Goal: Task Accomplishment & Management: Use online tool/utility

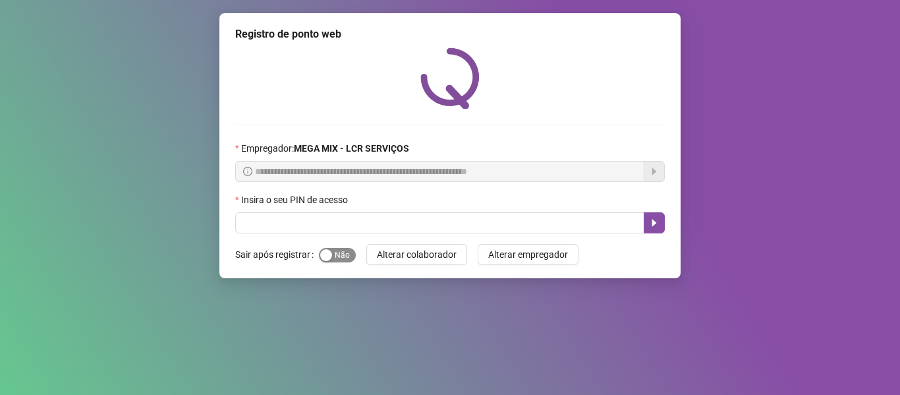
click at [335, 256] on span "Sim Não" at bounding box center [337, 255] width 37 height 14
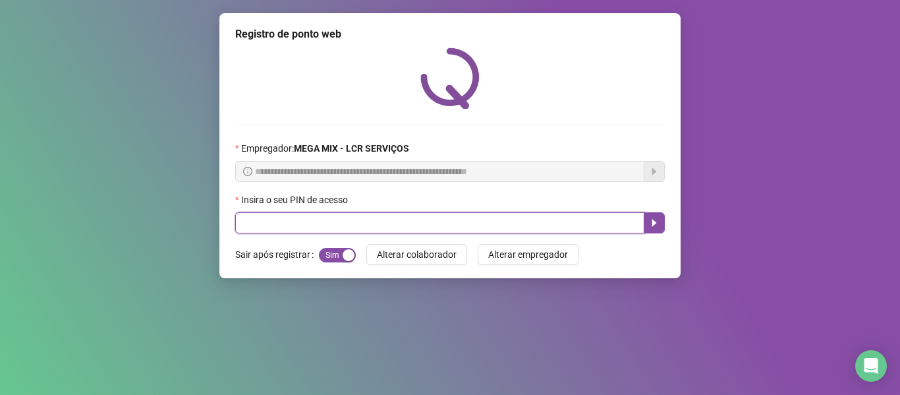
click at [335, 220] on input "text" at bounding box center [439, 222] width 409 height 21
type input "*****"
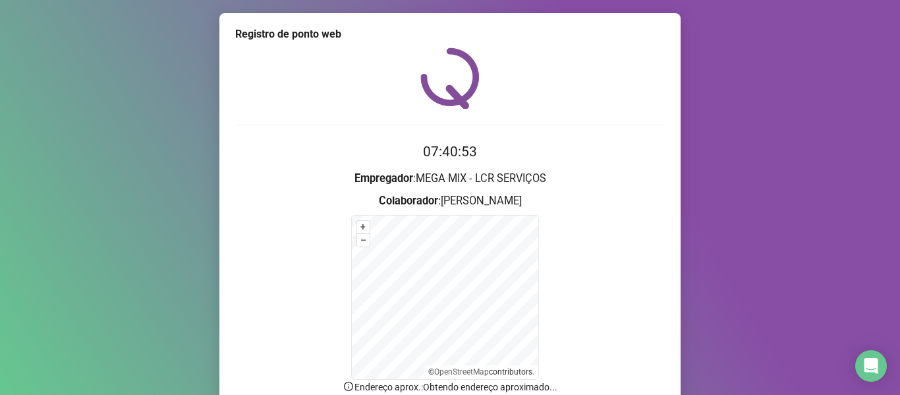
scroll to position [116, 0]
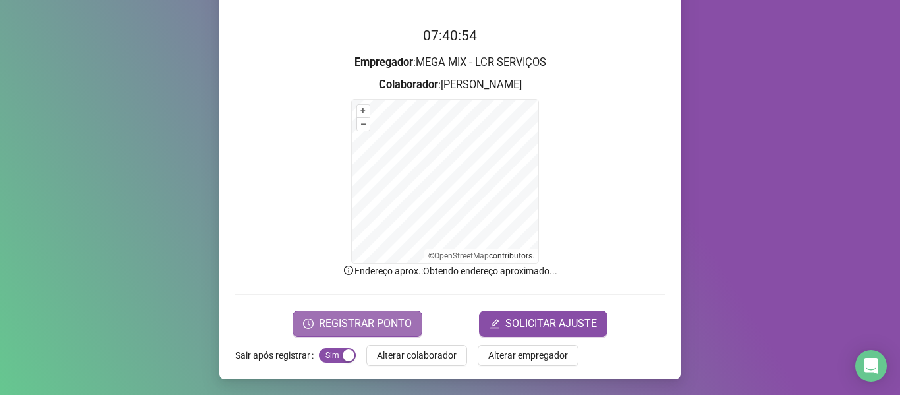
click at [335, 315] on span "REGISTRAR PONTO" at bounding box center [365, 323] width 93 height 16
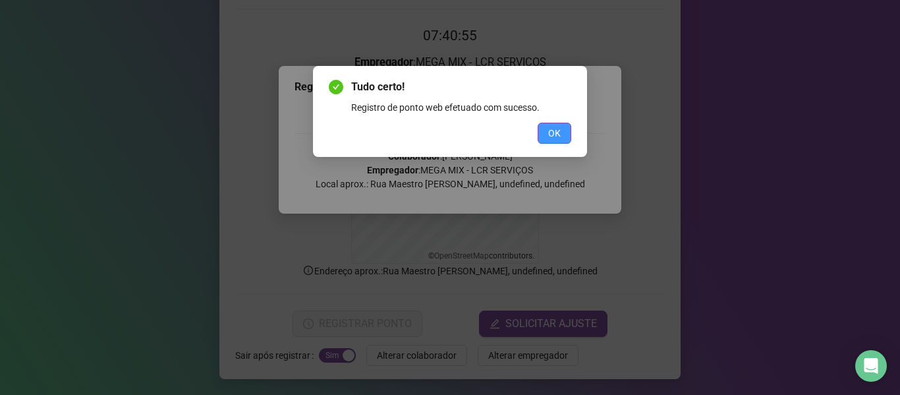
click at [541, 125] on button "OK" at bounding box center [554, 133] width 34 height 21
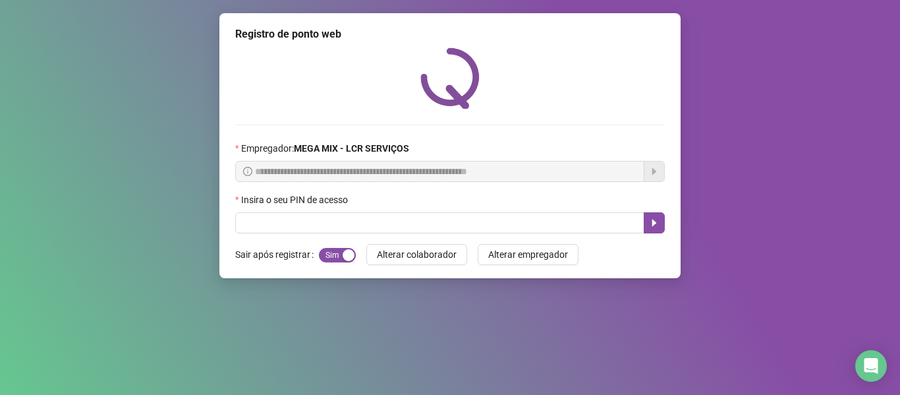
scroll to position [0, 0]
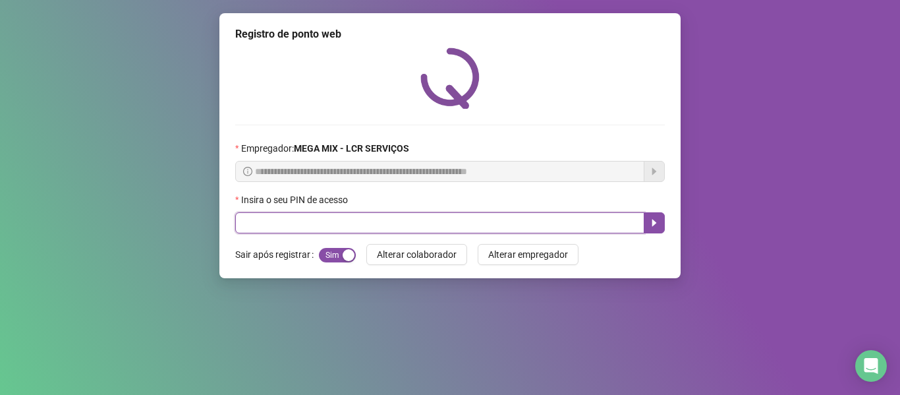
click at [358, 223] on input "text" at bounding box center [439, 222] width 409 height 21
type input "*****"
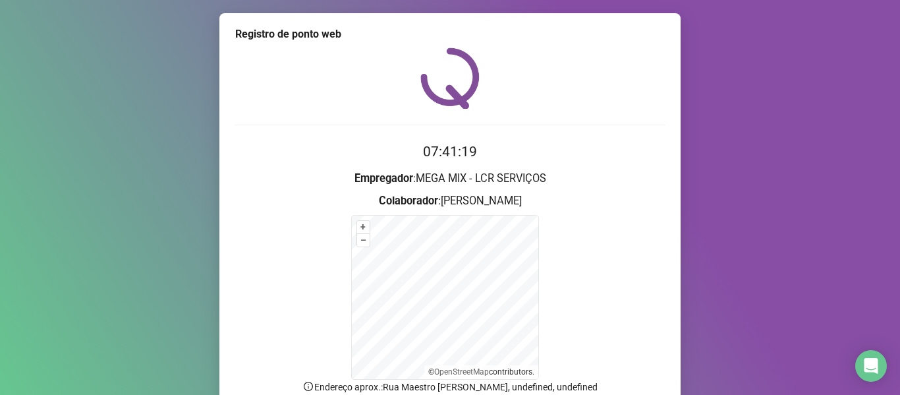
scroll to position [66, 0]
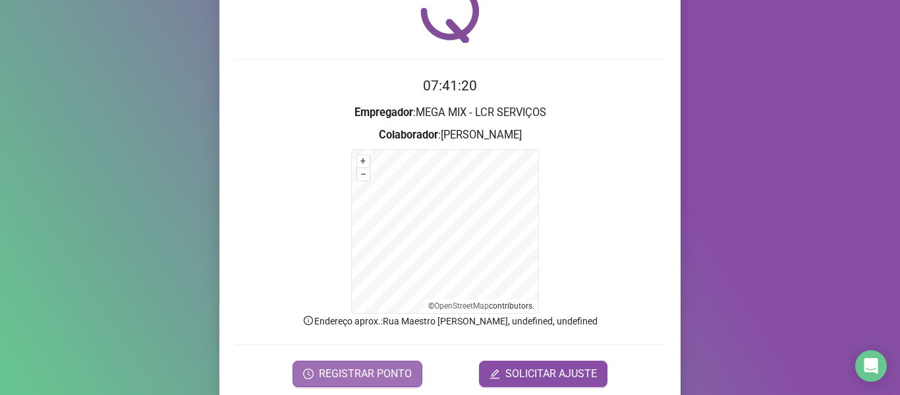
click at [370, 370] on span "REGISTRAR PONTO" at bounding box center [365, 374] width 93 height 16
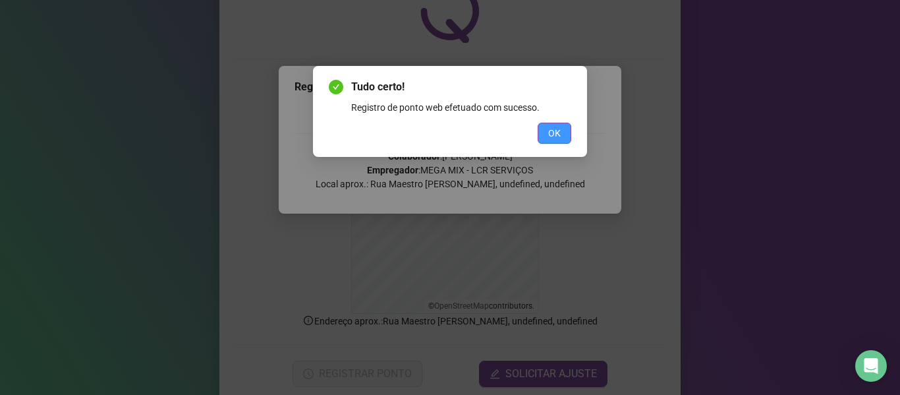
click at [562, 130] on button "OK" at bounding box center [554, 133] width 34 height 21
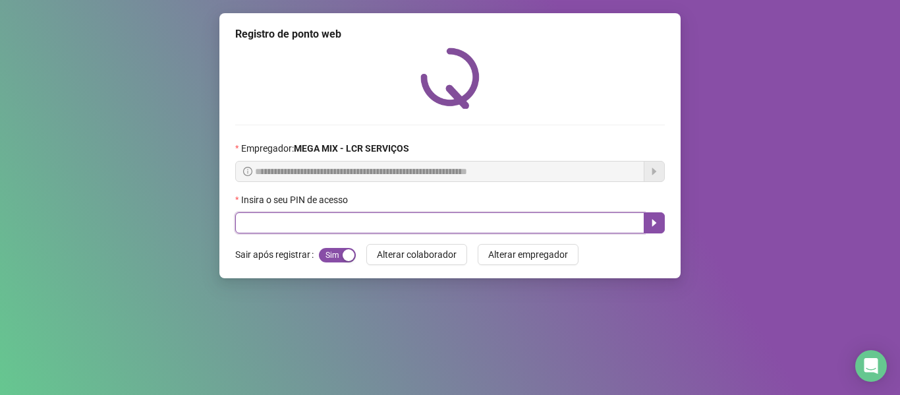
click at [501, 222] on input "text" at bounding box center [439, 222] width 409 height 21
type input "*****"
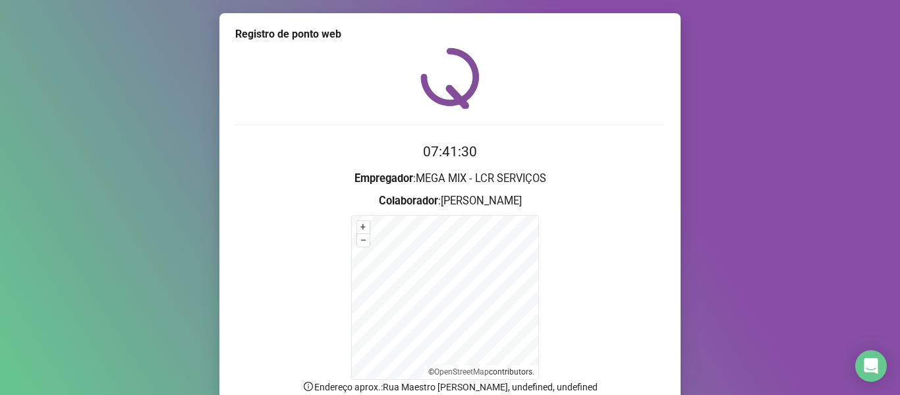
scroll to position [116, 0]
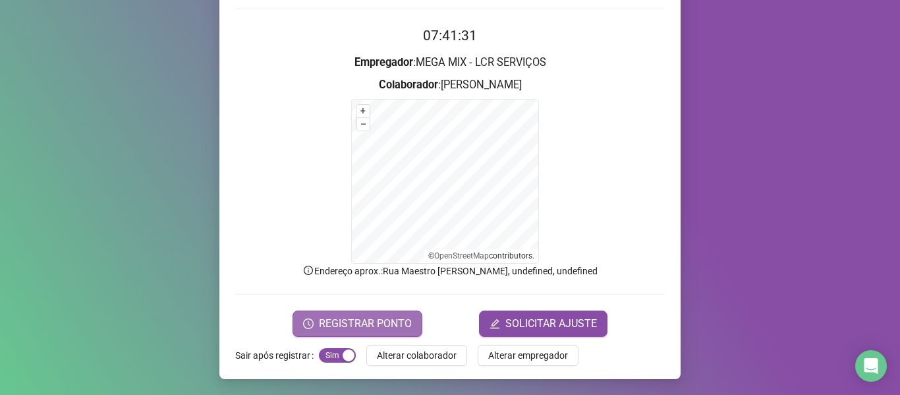
click at [366, 314] on button "REGISTRAR PONTO" at bounding box center [357, 323] width 130 height 26
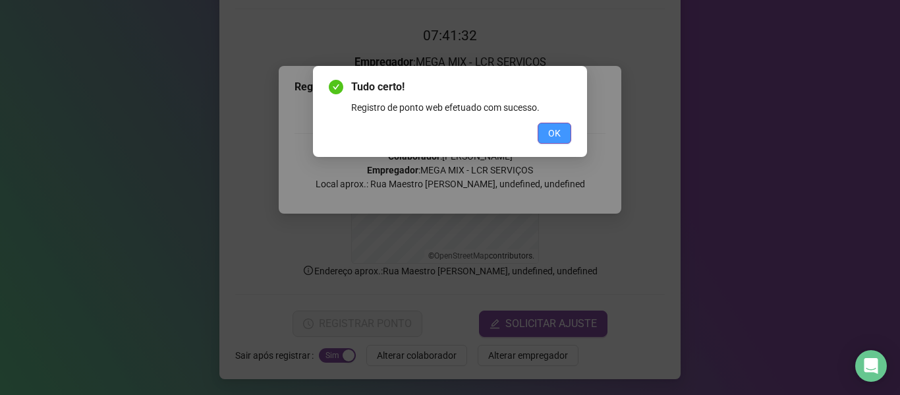
click at [554, 132] on span "OK" at bounding box center [554, 133] width 13 height 14
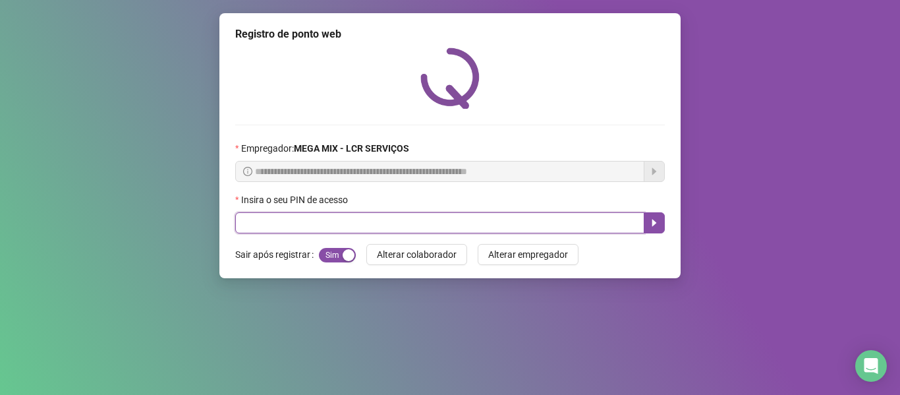
click at [290, 231] on input "text" at bounding box center [439, 222] width 409 height 21
type input "*****"
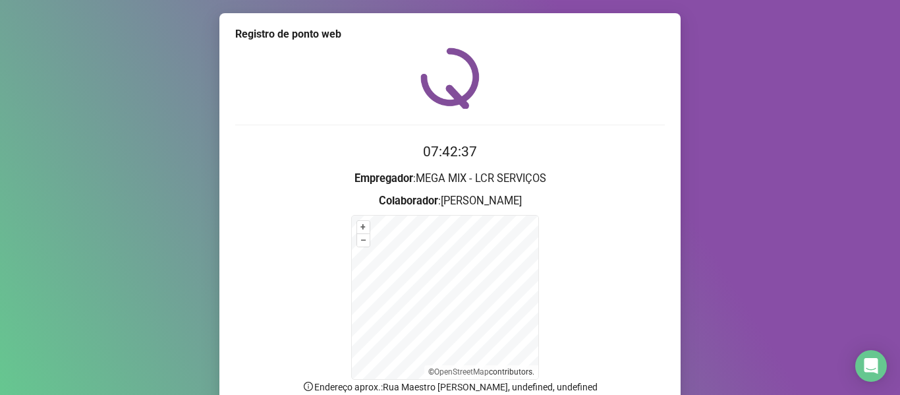
scroll to position [116, 0]
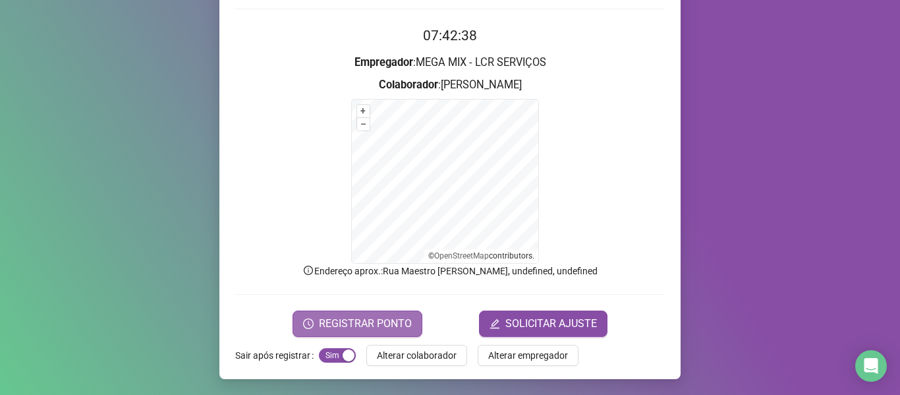
click at [332, 327] on span "REGISTRAR PONTO" at bounding box center [365, 323] width 93 height 16
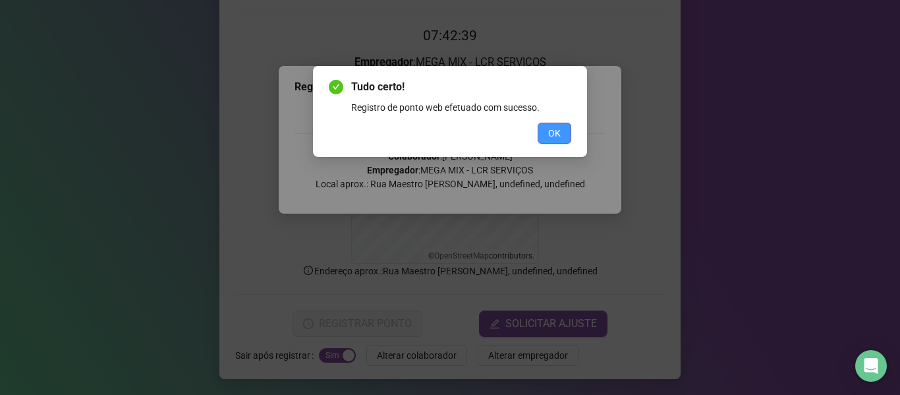
click at [557, 128] on span "OK" at bounding box center [554, 133] width 13 height 14
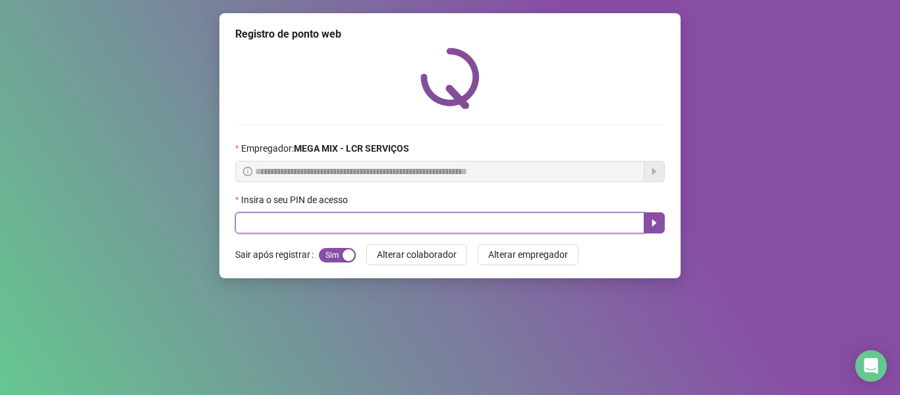
click at [484, 229] on input "text" at bounding box center [439, 222] width 409 height 21
type input "*****"
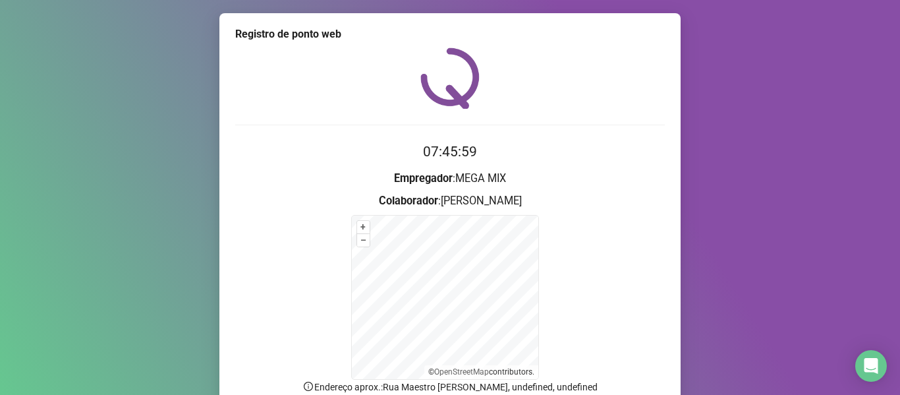
scroll to position [116, 0]
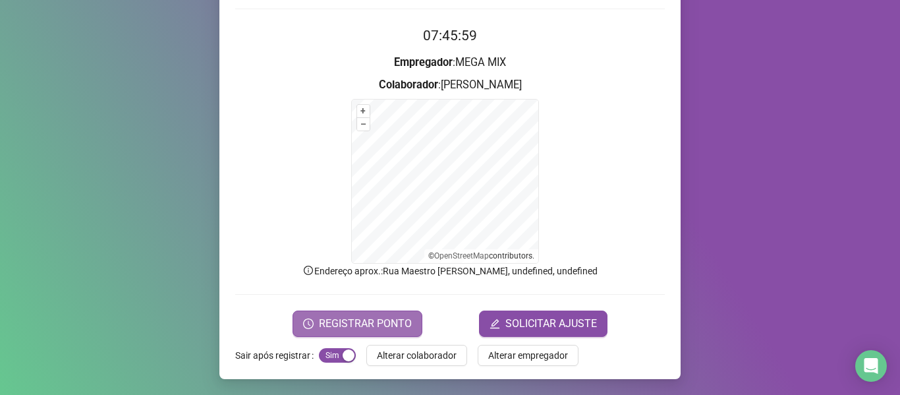
click at [361, 328] on span "REGISTRAR PONTO" at bounding box center [365, 323] width 93 height 16
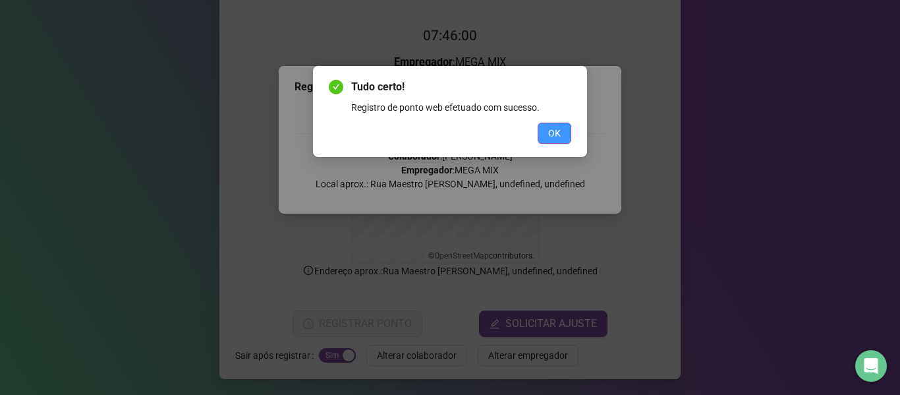
click at [551, 134] on span "OK" at bounding box center [554, 133] width 13 height 14
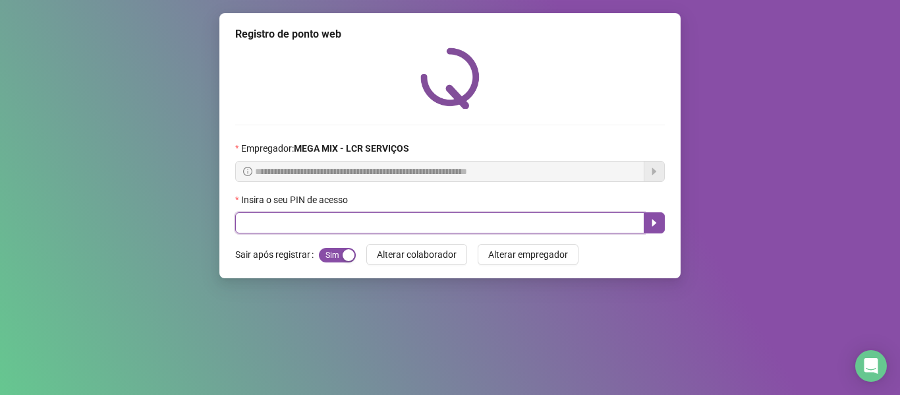
click at [524, 215] on input "text" at bounding box center [439, 222] width 409 height 21
type input "*****"
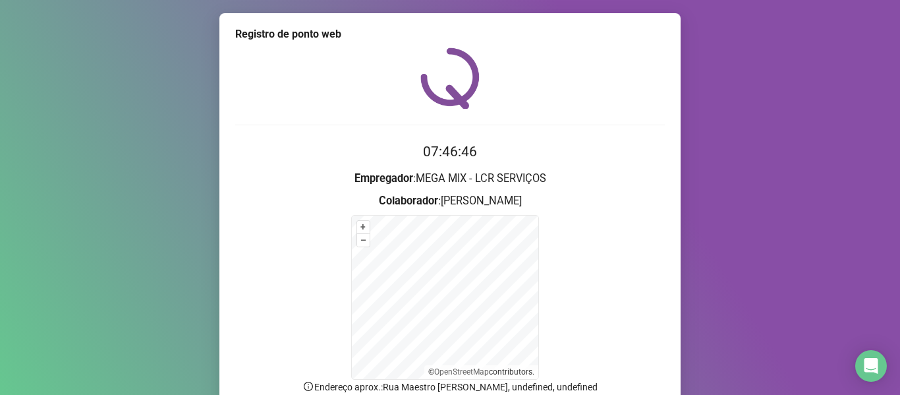
scroll to position [116, 0]
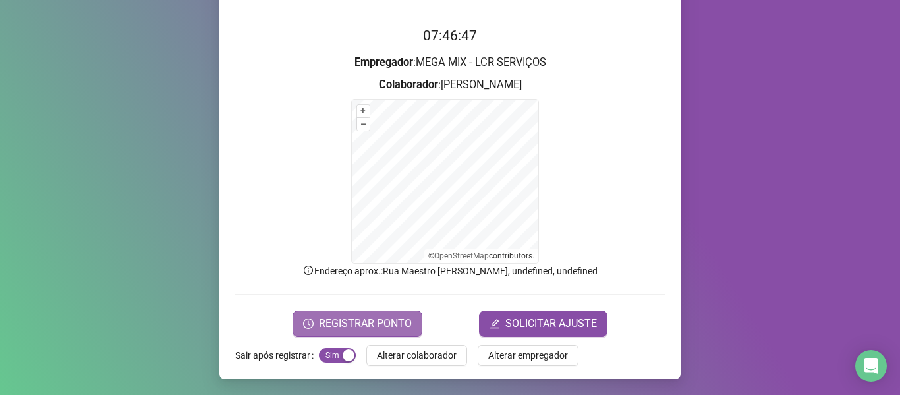
click at [356, 330] on span "REGISTRAR PONTO" at bounding box center [365, 323] width 93 height 16
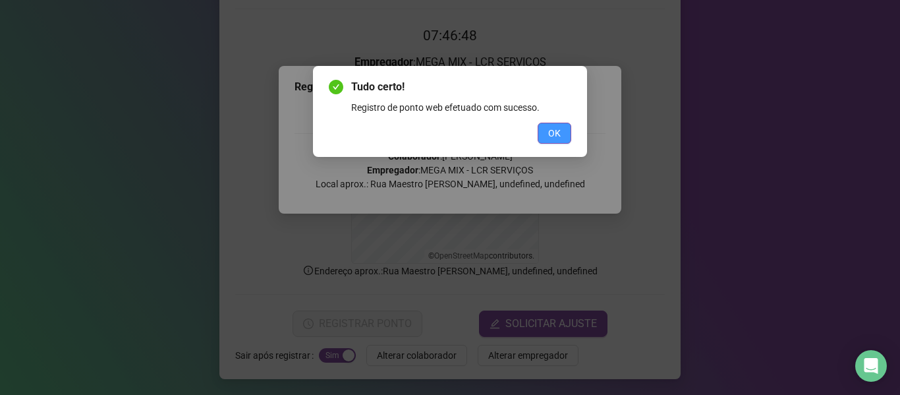
click at [562, 132] on button "OK" at bounding box center [554, 133] width 34 height 21
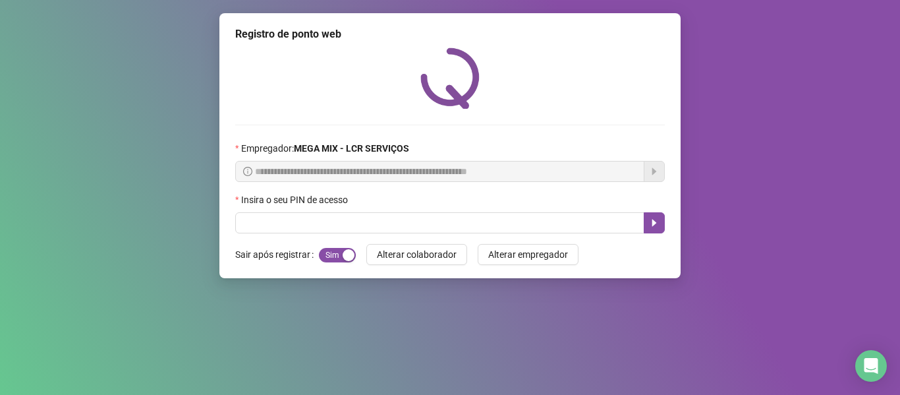
scroll to position [0, 0]
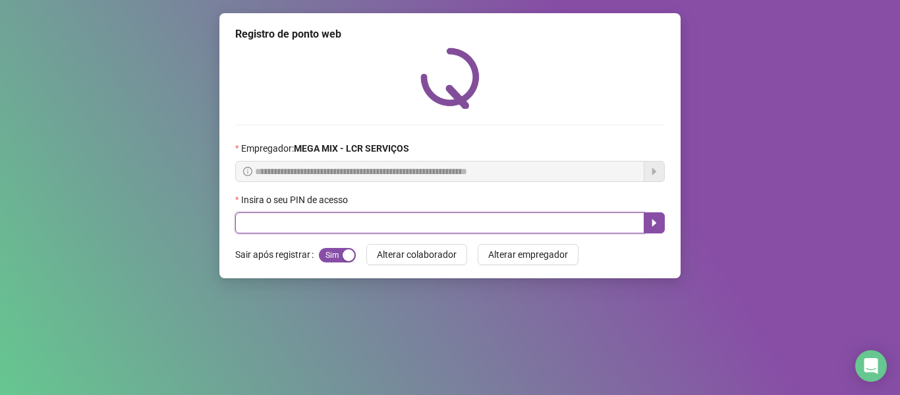
click at [445, 216] on input "text" at bounding box center [439, 222] width 409 height 21
type input "*****"
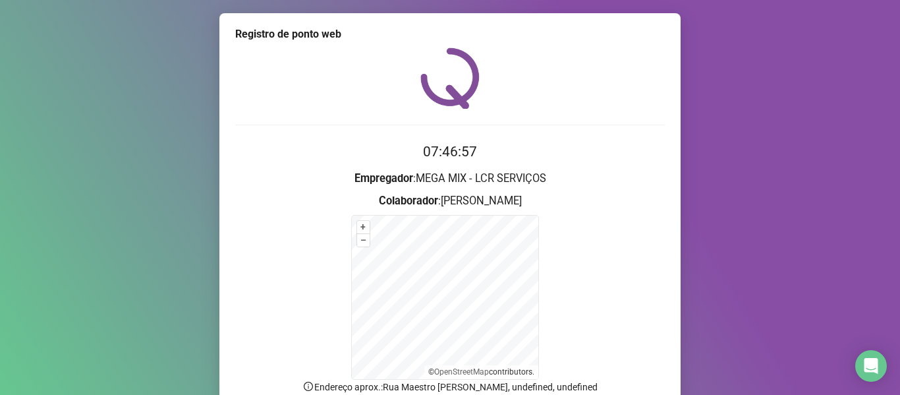
scroll to position [116, 0]
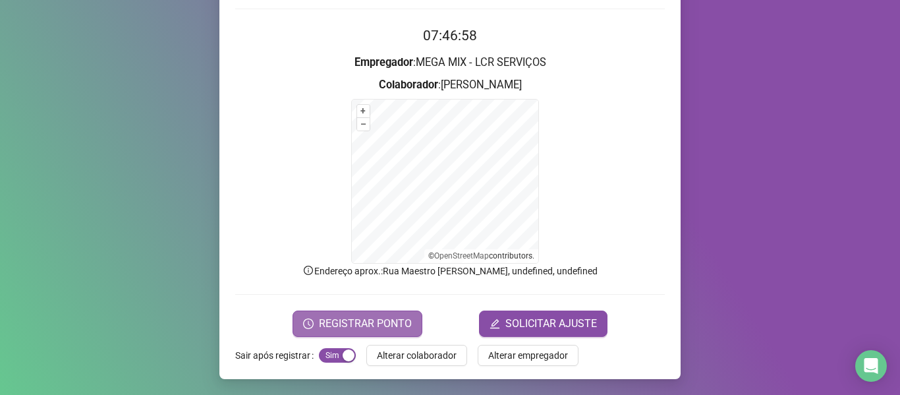
click at [390, 313] on button "REGISTRAR PONTO" at bounding box center [357, 323] width 130 height 26
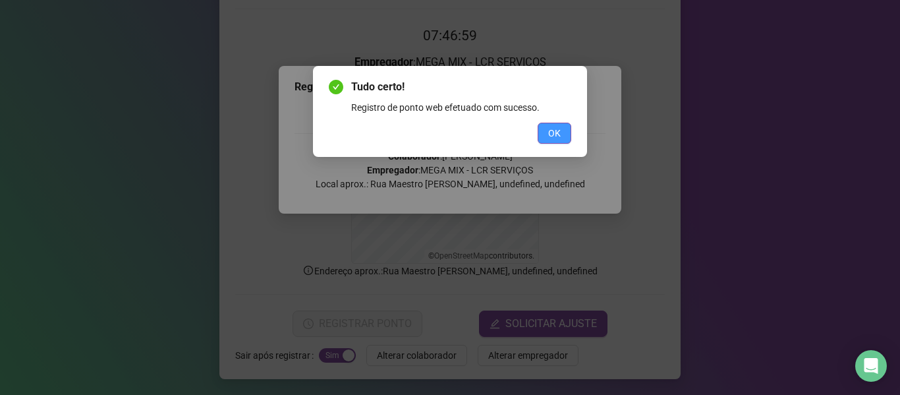
click at [543, 132] on button "OK" at bounding box center [554, 133] width 34 height 21
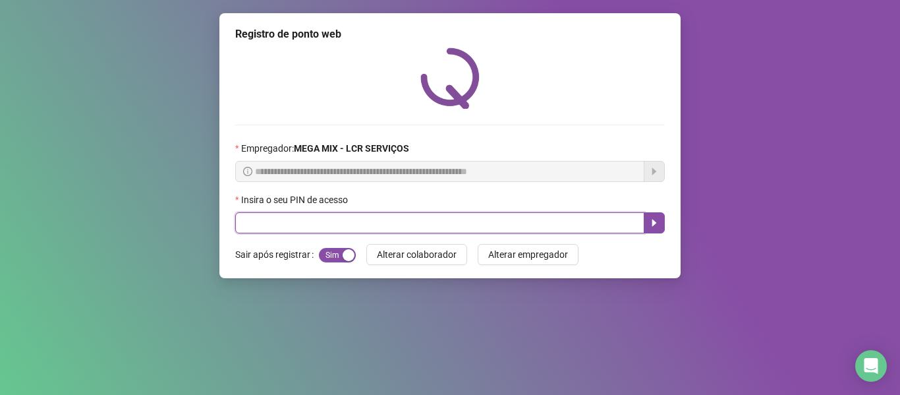
click at [437, 218] on input "text" at bounding box center [439, 222] width 409 height 21
type input "*****"
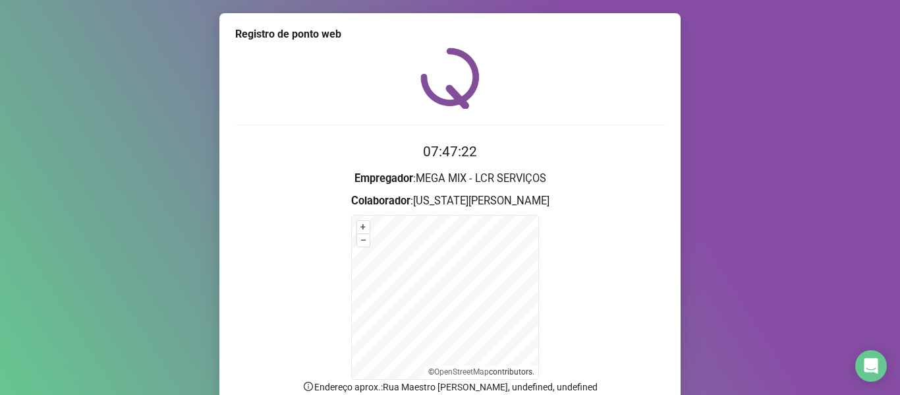
scroll to position [116, 0]
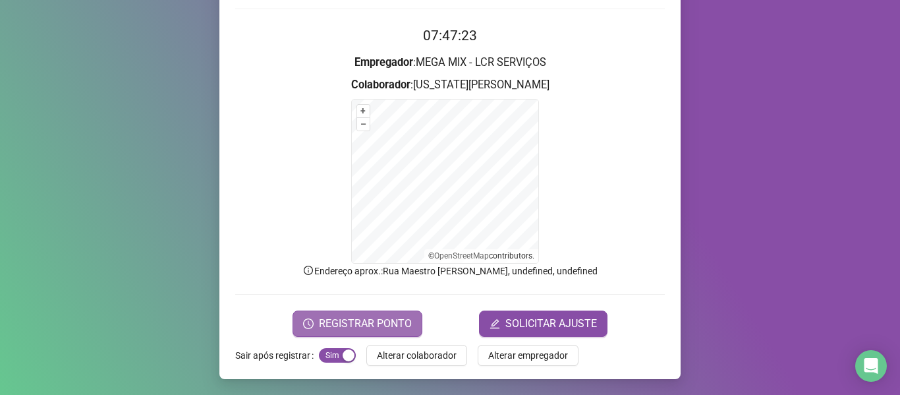
click at [305, 315] on button "REGISTRAR PONTO" at bounding box center [357, 323] width 130 height 26
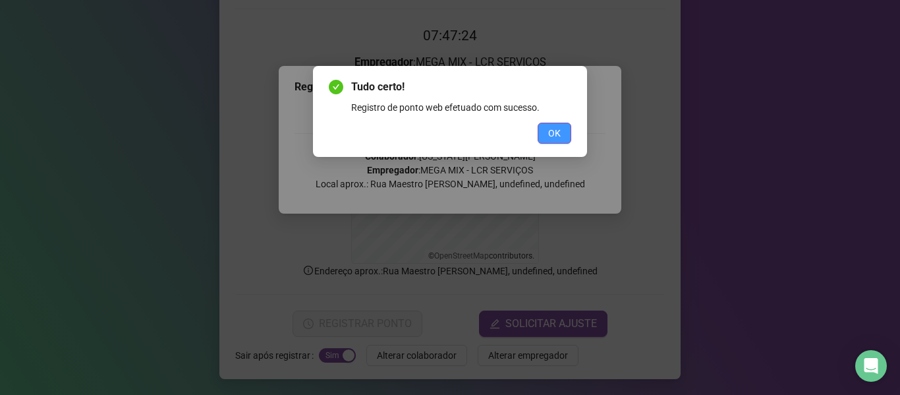
click at [553, 130] on span "OK" at bounding box center [554, 133] width 13 height 14
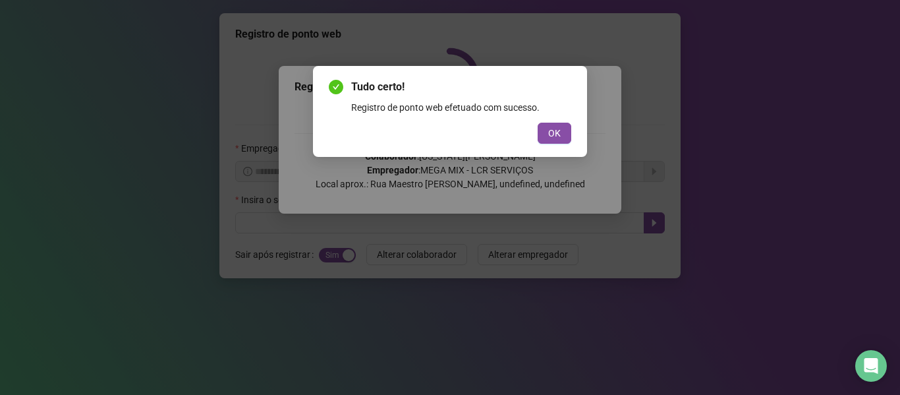
scroll to position [0, 0]
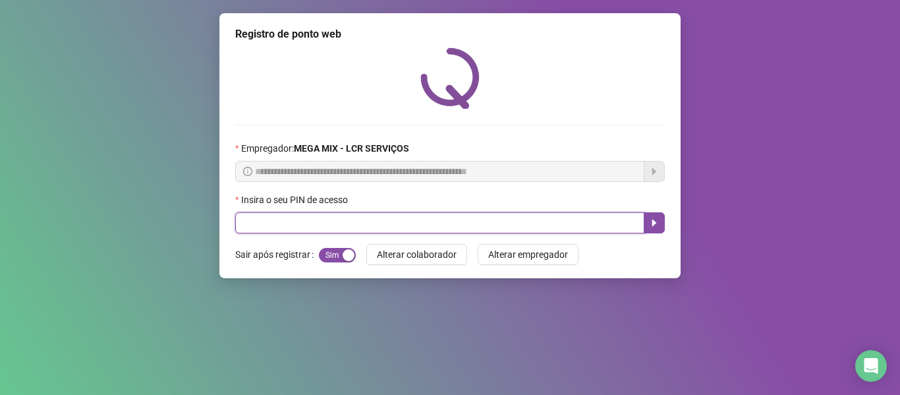
click at [547, 223] on input "text" at bounding box center [439, 222] width 409 height 21
type input "*****"
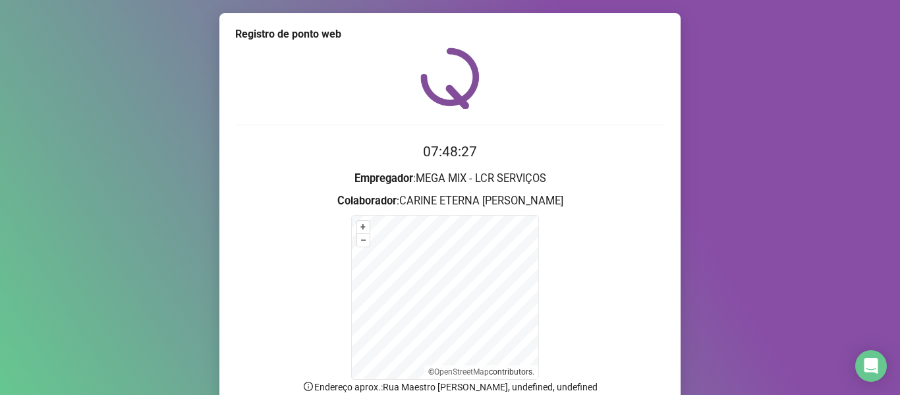
scroll to position [116, 0]
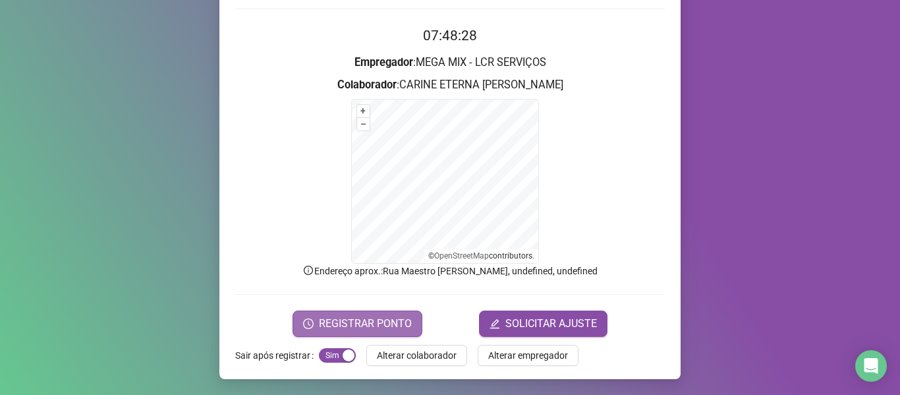
click at [403, 321] on span "REGISTRAR PONTO" at bounding box center [365, 323] width 93 height 16
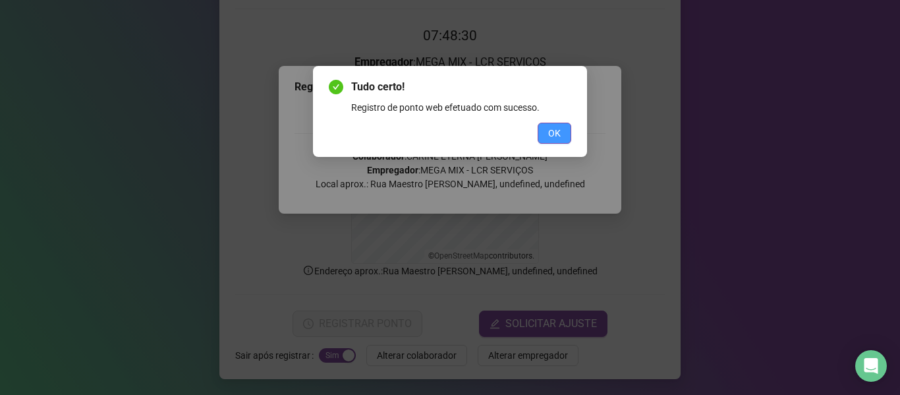
click at [556, 132] on span "OK" at bounding box center [554, 133] width 13 height 14
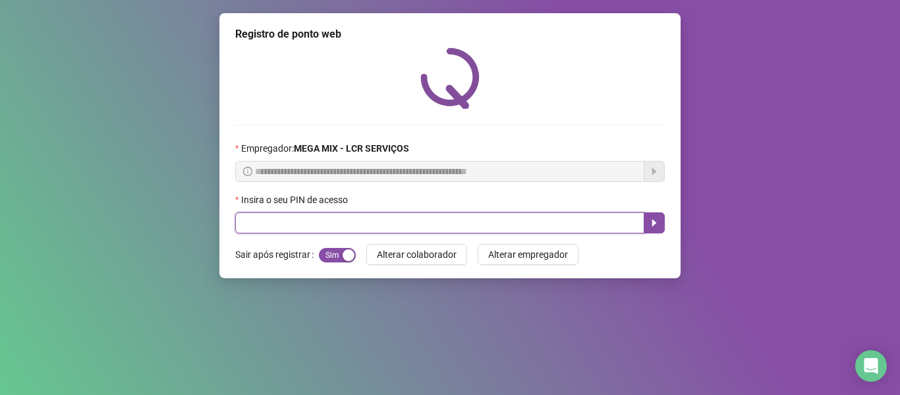
click at [605, 223] on input "text" at bounding box center [439, 222] width 409 height 21
type input "*****"
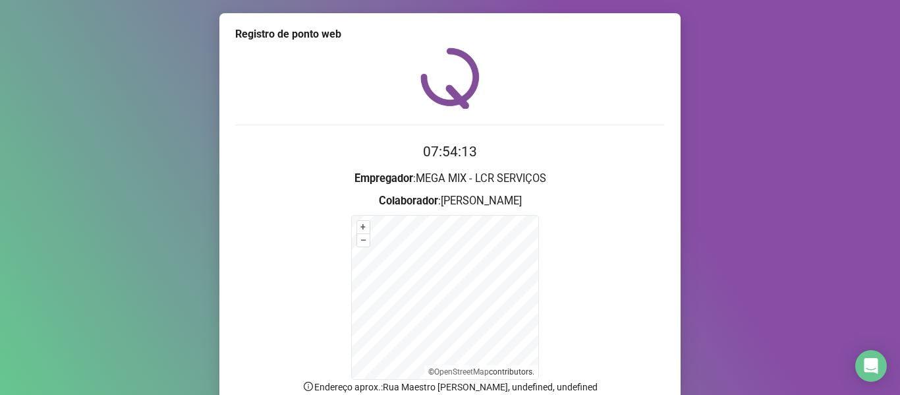
scroll to position [116, 0]
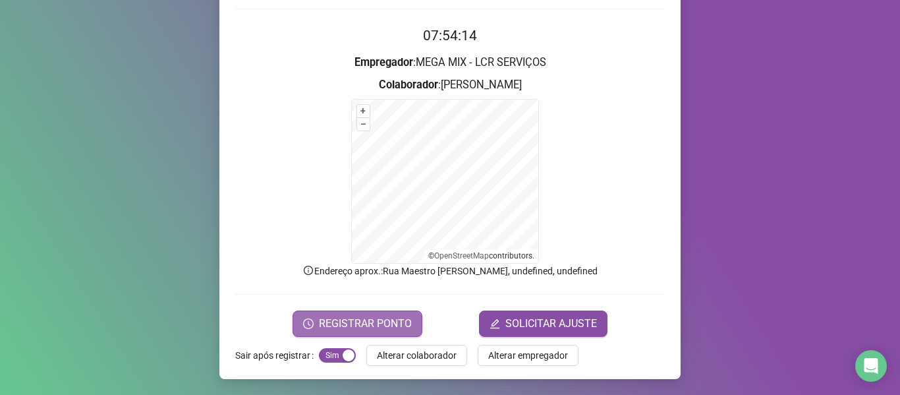
click at [322, 329] on span "REGISTRAR PONTO" at bounding box center [365, 323] width 93 height 16
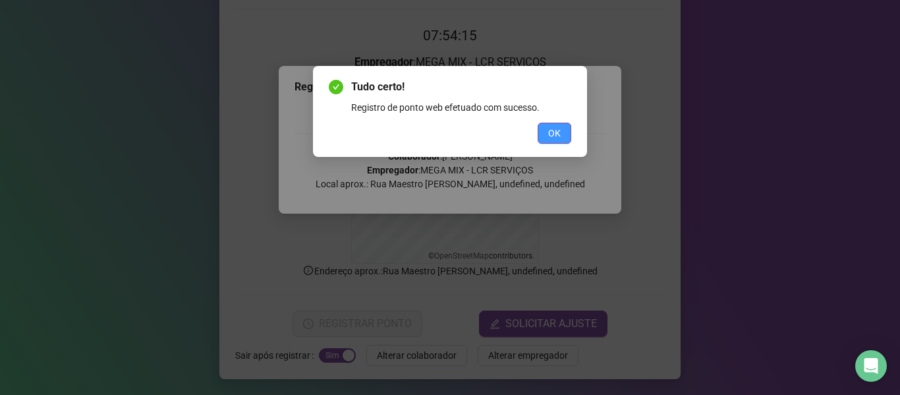
click at [557, 136] on span "OK" at bounding box center [554, 133] width 13 height 14
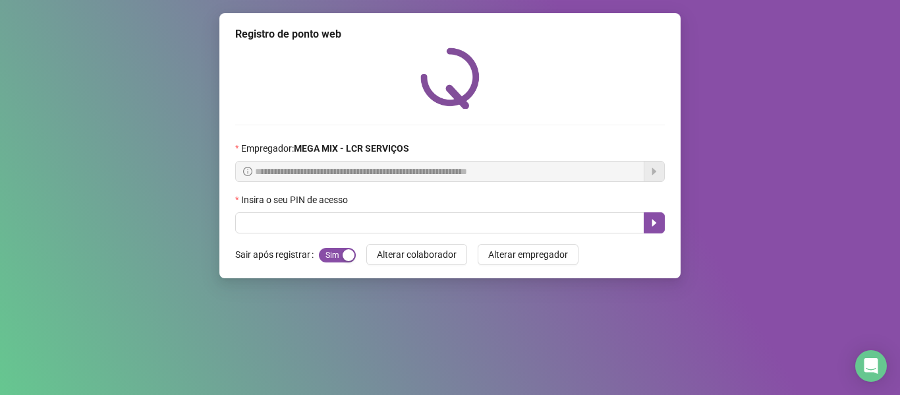
scroll to position [0, 0]
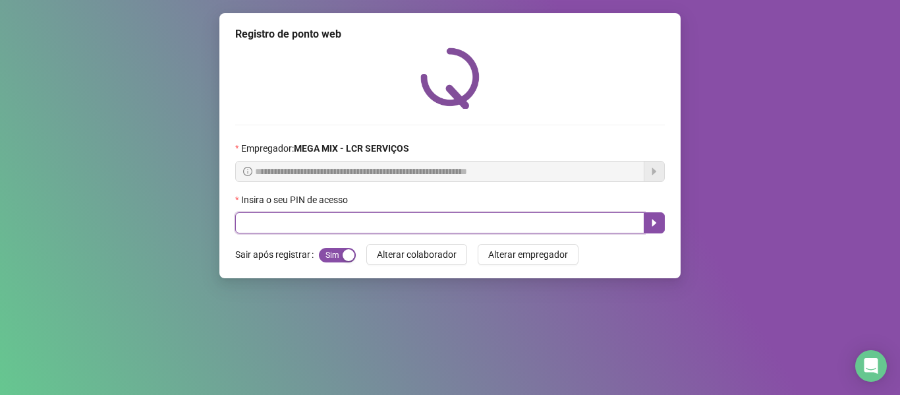
click at [408, 227] on input "text" at bounding box center [439, 222] width 409 height 21
type input "*****"
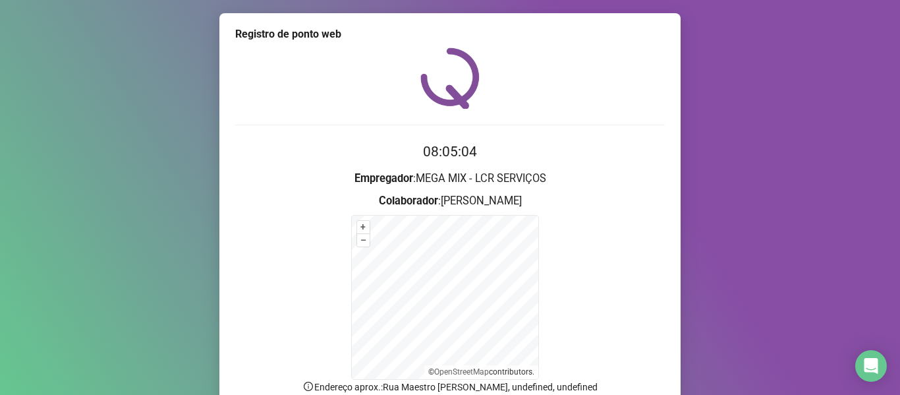
scroll to position [116, 0]
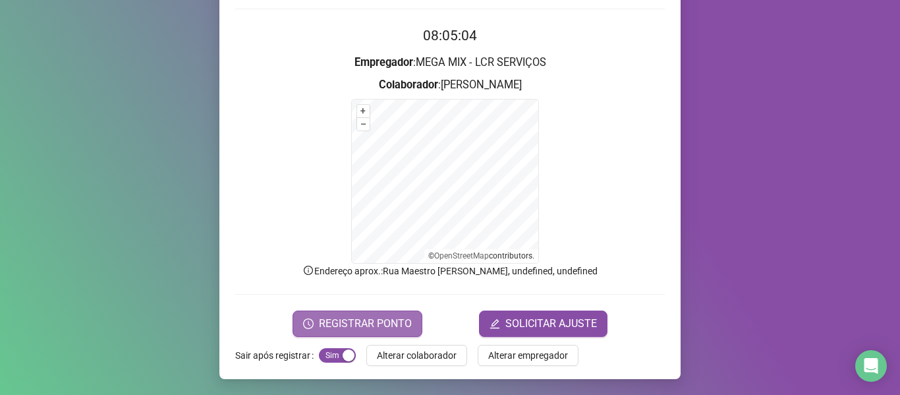
click at [302, 310] on button "REGISTRAR PONTO" at bounding box center [357, 323] width 130 height 26
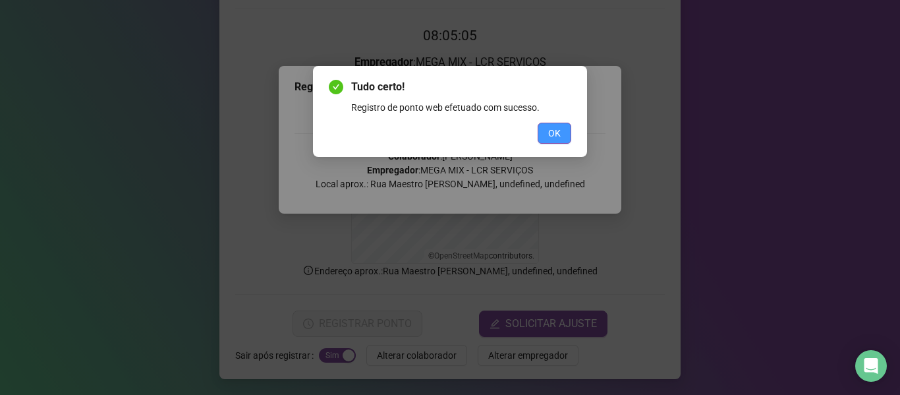
click at [554, 133] on span "OK" at bounding box center [554, 133] width 13 height 14
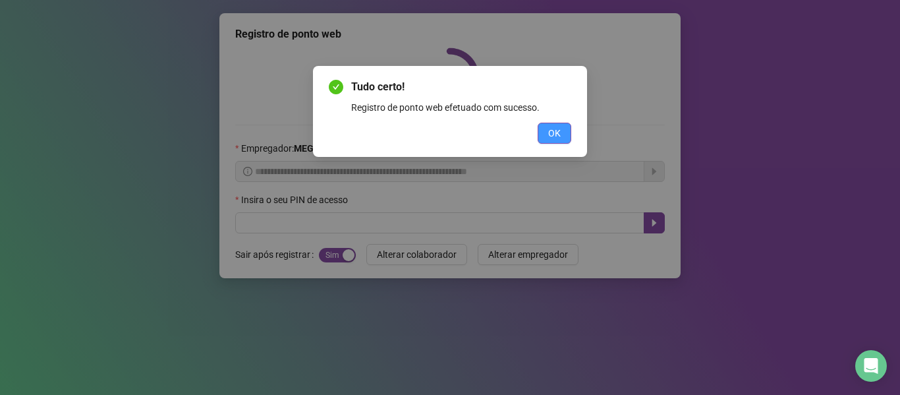
scroll to position [0, 0]
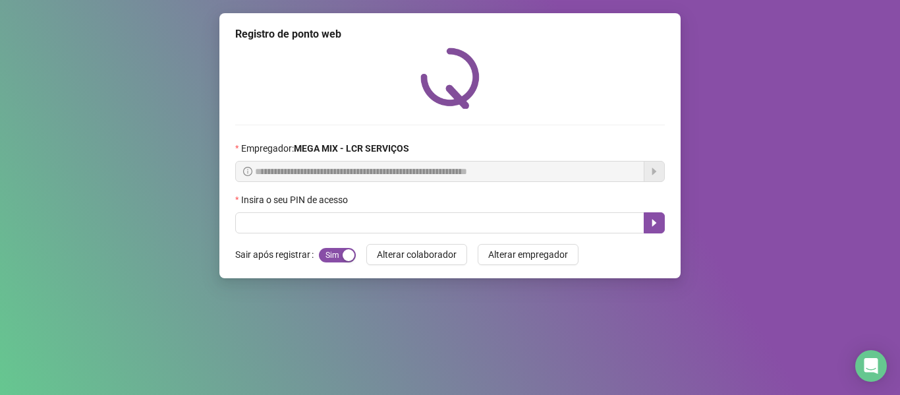
click at [607, 330] on div "**********" at bounding box center [450, 197] width 900 height 395
click at [0, 17] on div "**********" at bounding box center [450, 197] width 900 height 395
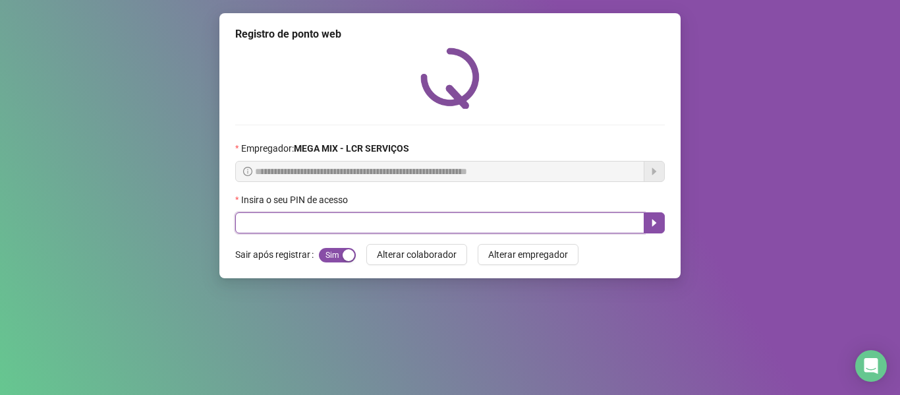
click at [391, 225] on input "text" at bounding box center [439, 222] width 409 height 21
type input "*****"
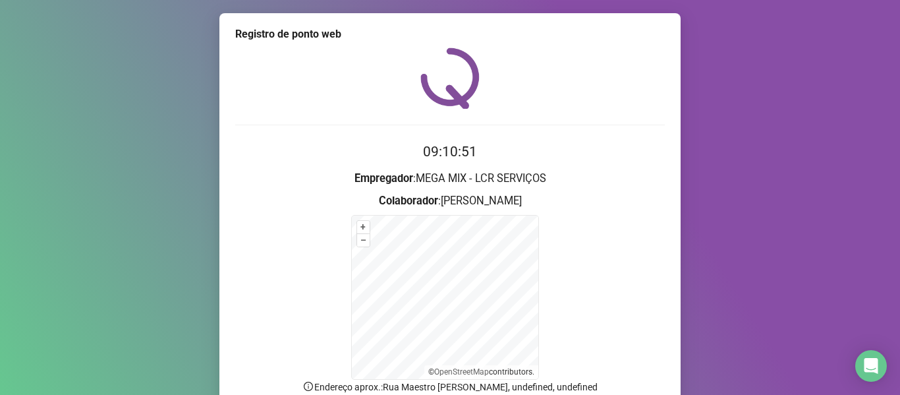
scroll to position [116, 0]
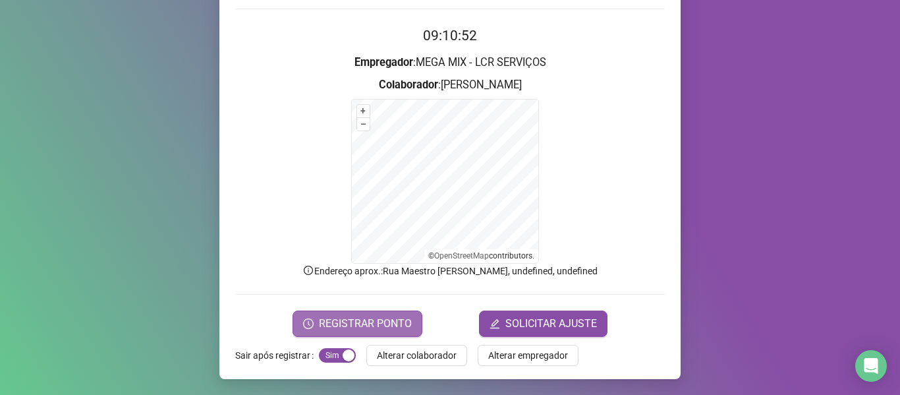
click at [379, 331] on button "REGISTRAR PONTO" at bounding box center [357, 323] width 130 height 26
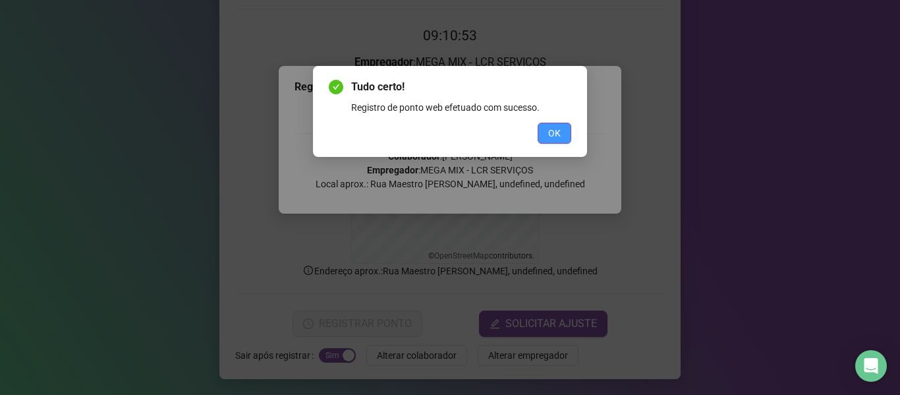
click at [564, 132] on button "OK" at bounding box center [554, 133] width 34 height 21
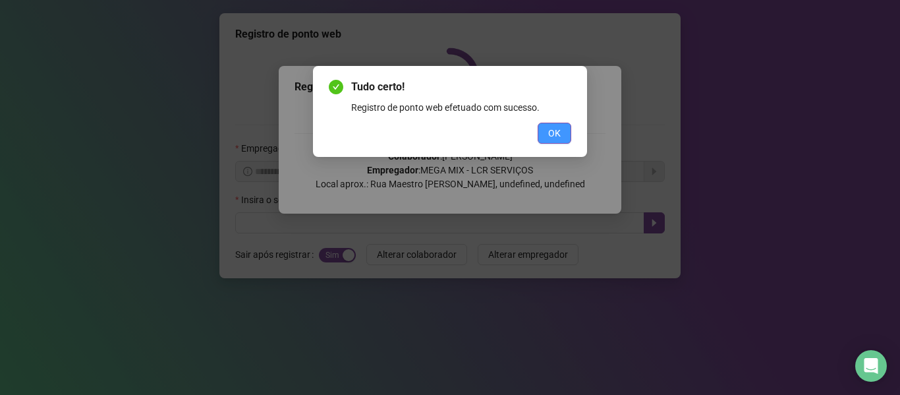
scroll to position [0, 0]
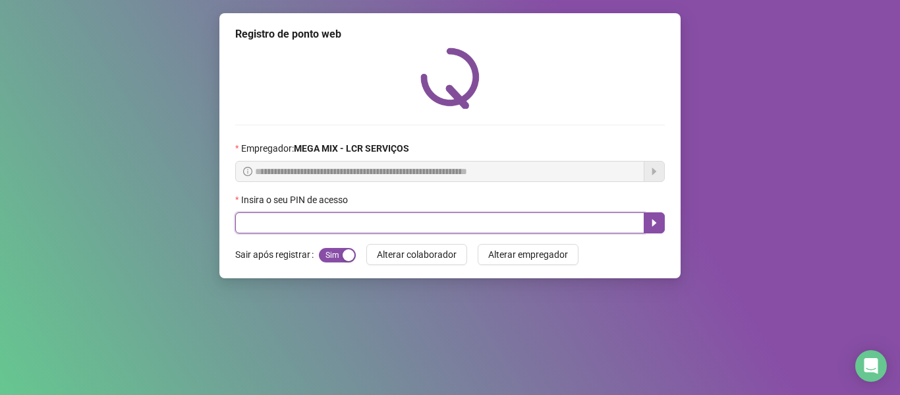
click at [325, 224] on input "text" at bounding box center [439, 222] width 409 height 21
type input "*****"
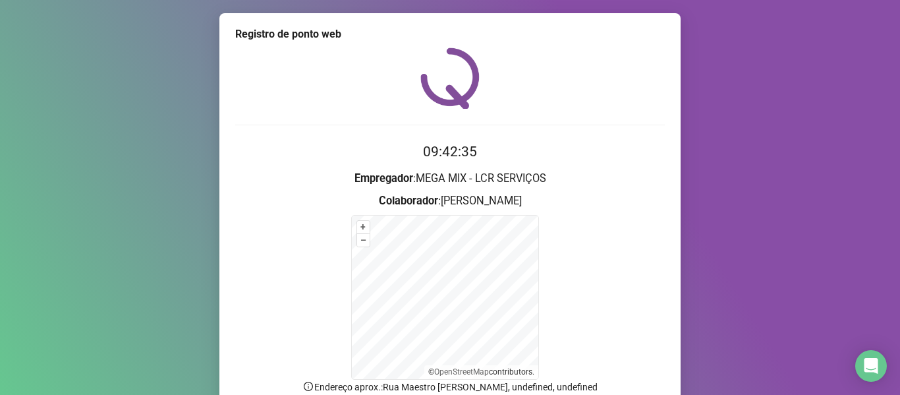
scroll to position [116, 0]
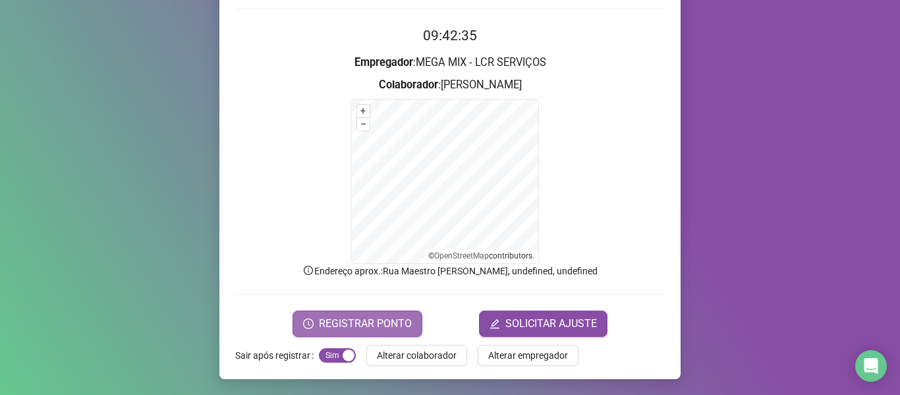
click at [346, 318] on span "REGISTRAR PONTO" at bounding box center [365, 323] width 93 height 16
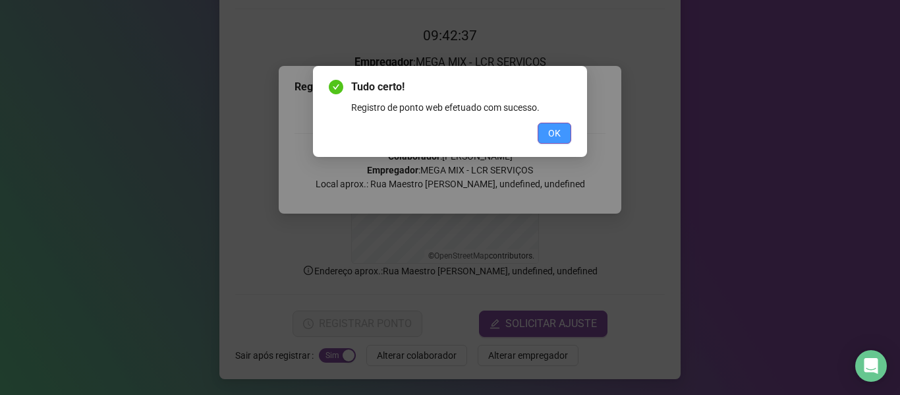
click at [543, 127] on button "OK" at bounding box center [554, 133] width 34 height 21
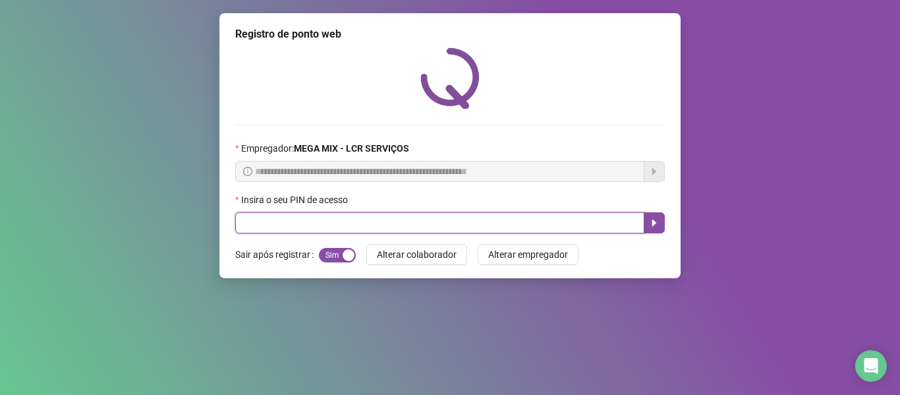
click at [454, 217] on input "text" at bounding box center [439, 222] width 409 height 21
type input "*****"
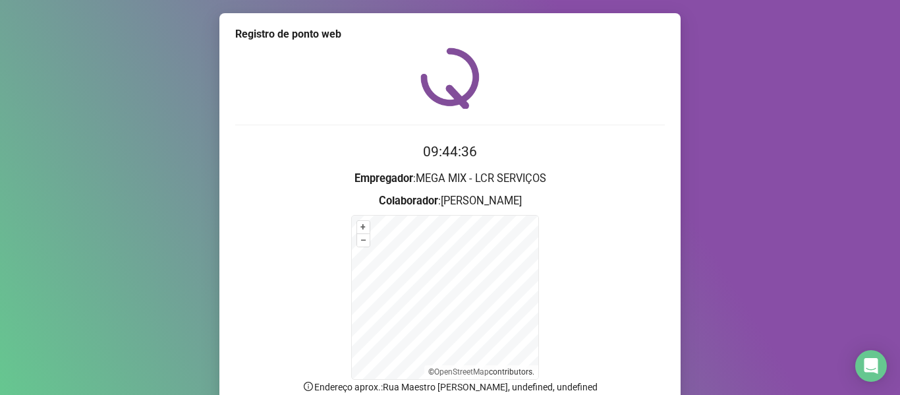
scroll to position [116, 0]
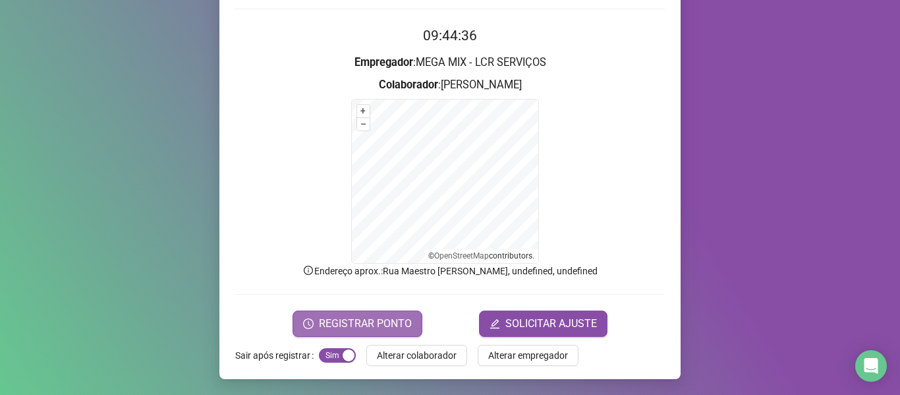
click at [377, 336] on button "REGISTRAR PONTO" at bounding box center [357, 323] width 130 height 26
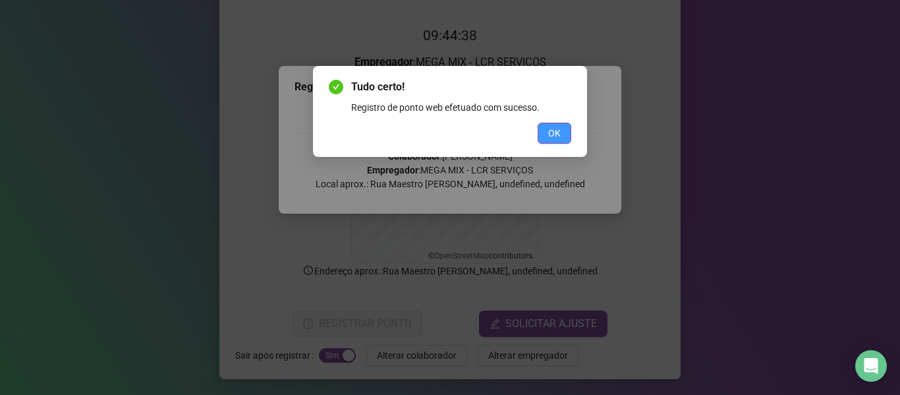
click at [556, 131] on span "OK" at bounding box center [554, 133] width 13 height 14
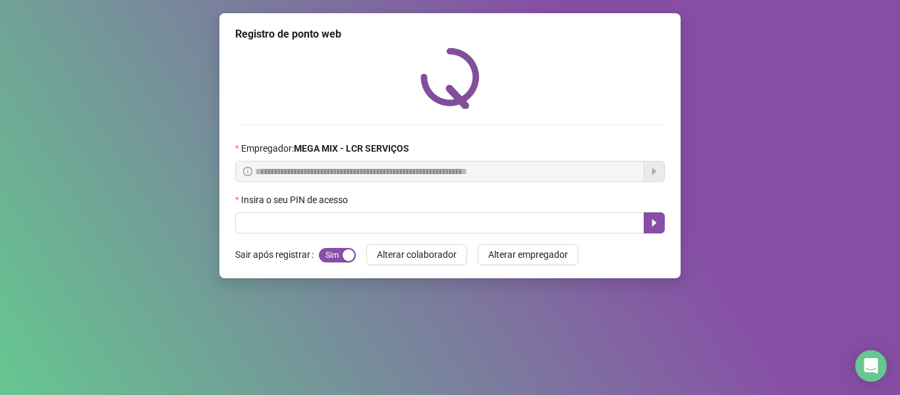
scroll to position [0, 0]
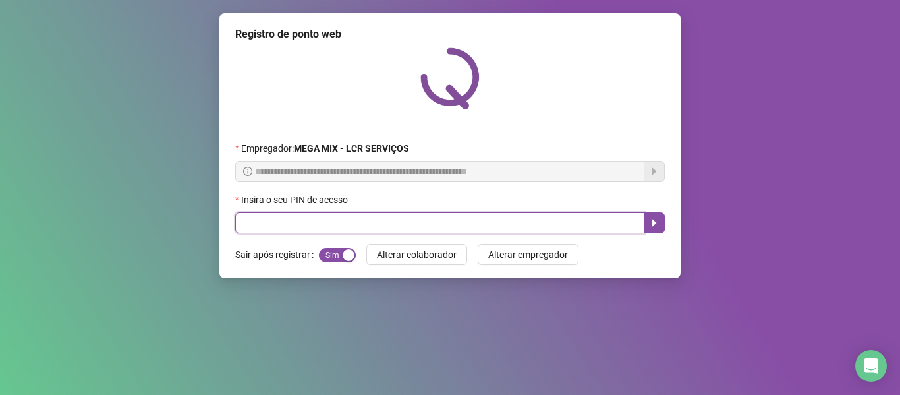
click at [402, 221] on input "text" at bounding box center [439, 222] width 409 height 21
type input "*****"
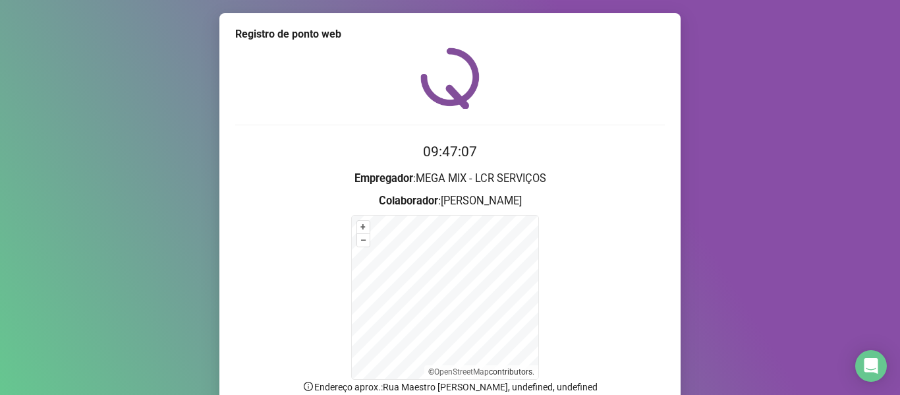
scroll to position [116, 0]
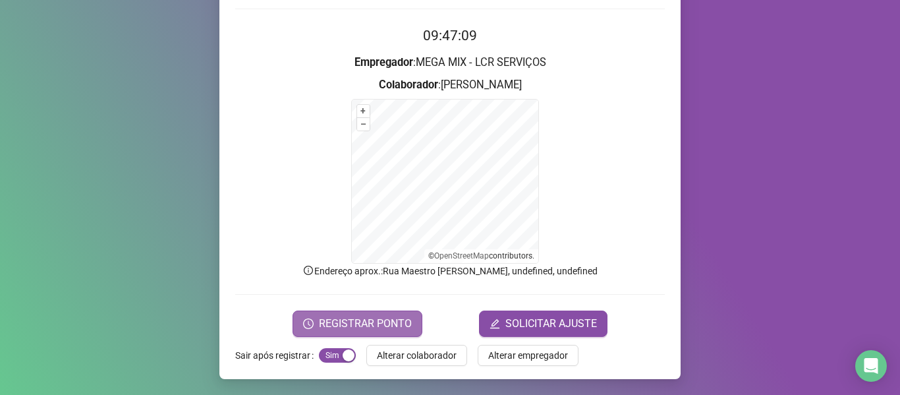
click at [319, 315] on span "REGISTRAR PONTO" at bounding box center [365, 323] width 93 height 16
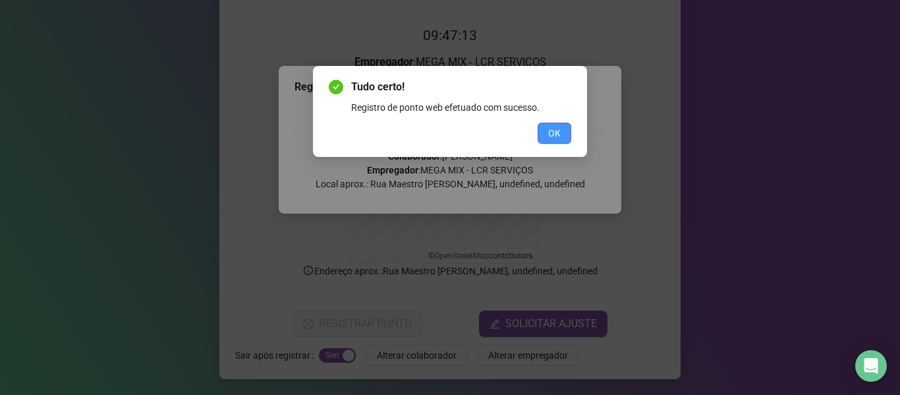
click at [547, 126] on button "OK" at bounding box center [554, 133] width 34 height 21
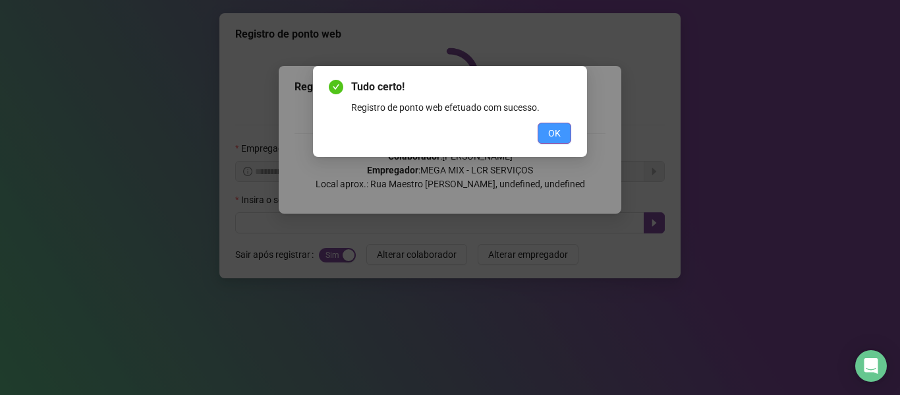
scroll to position [0, 0]
